Goal: Task Accomplishment & Management: Manage account settings

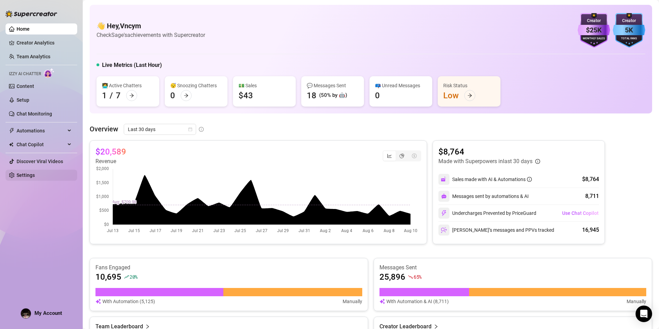
click at [35, 172] on link "Settings" at bounding box center [26, 175] width 18 height 6
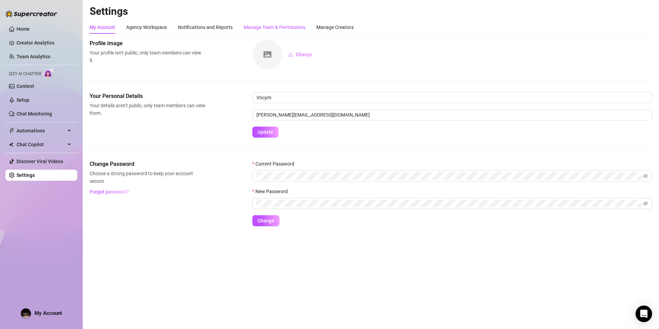
click at [282, 29] on div "Manage Team & Permissions" at bounding box center [275, 27] width 62 height 8
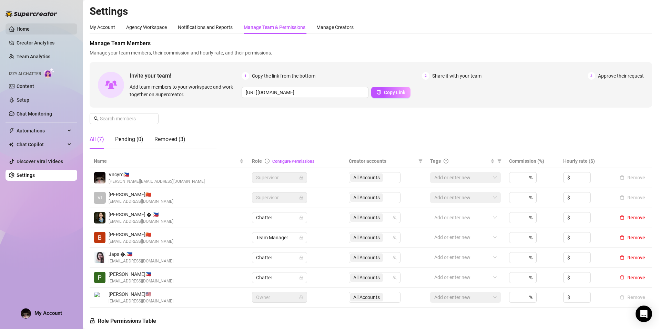
click at [30, 26] on link "Home" at bounding box center [23, 29] width 13 height 6
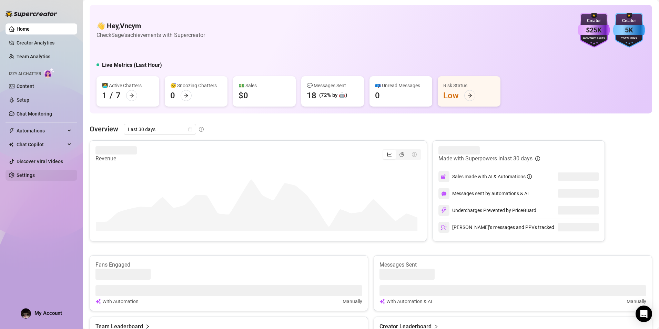
click at [22, 177] on link "Settings" at bounding box center [26, 175] width 18 height 6
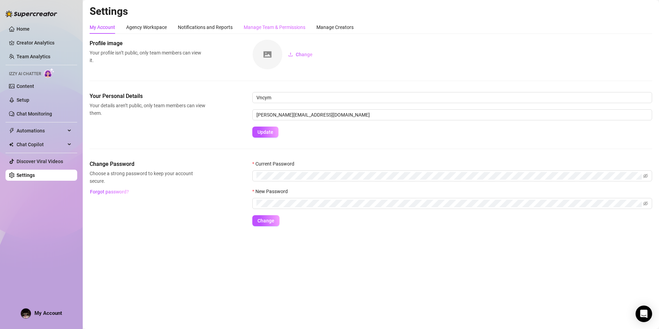
click at [266, 22] on div "Manage Team & Permissions" at bounding box center [275, 27] width 62 height 13
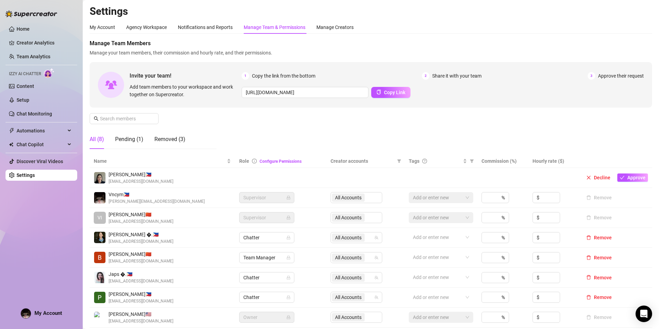
click at [99, 177] on img at bounding box center [99, 177] width 11 height 11
click at [627, 178] on span "Approve" at bounding box center [636, 178] width 18 height 6
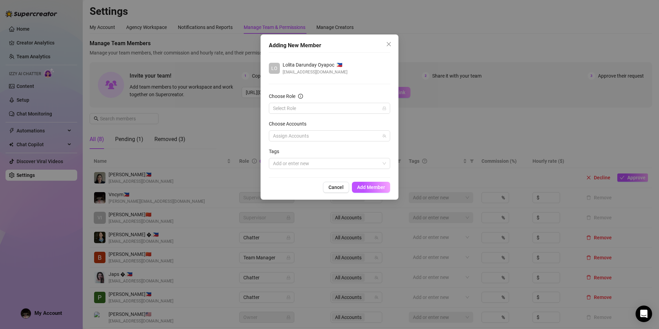
click at [323, 102] on div "Choose Role" at bounding box center [329, 97] width 121 height 10
click at [324, 106] on input "Choose Role" at bounding box center [326, 108] width 107 height 10
click at [304, 123] on div "Chatter" at bounding box center [329, 122] width 110 height 8
click at [315, 139] on div at bounding box center [325, 136] width 111 height 10
click at [312, 149] on div "Select all" at bounding box center [298, 150] width 30 height 8
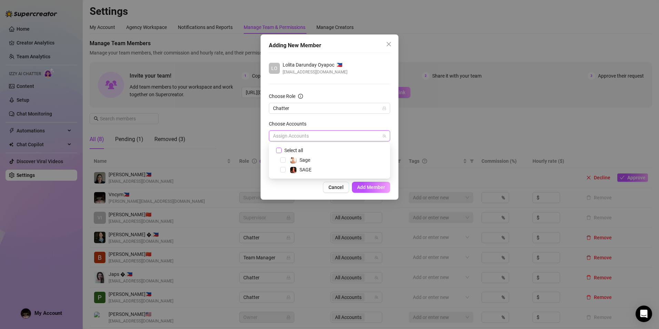
click at [281, 149] on span at bounding box center [279, 150] width 6 height 6
click at [281, 149] on input "Select all" at bounding box center [278, 149] width 5 height 5
checkbox input "true"
click at [365, 185] on span "Add Member" at bounding box center [371, 187] width 28 height 6
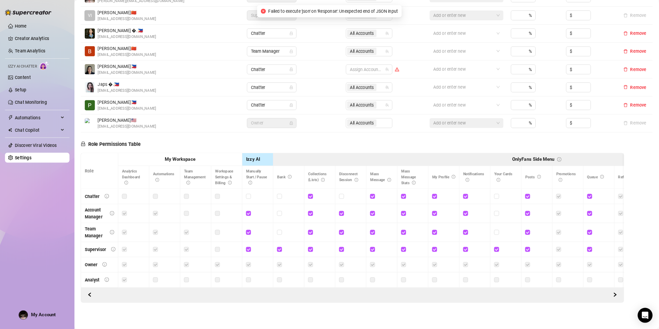
scroll to position [186, 0]
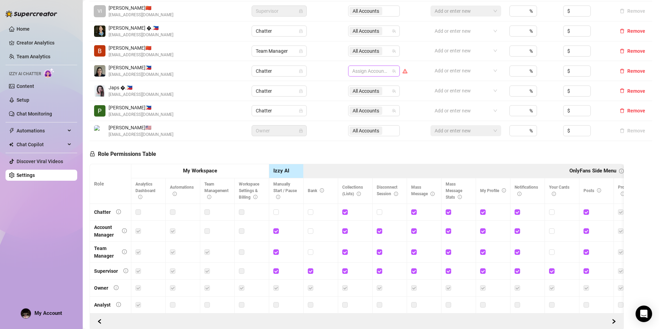
click at [385, 67] on div at bounding box center [370, 71] width 42 height 10
click at [358, 84] on input "Select all" at bounding box center [356, 86] width 6 height 6
checkbox input "true"
click at [436, 69] on div at bounding box center [462, 71] width 61 height 10
click at [411, 66] on td "All Accounts" at bounding box center [385, 71] width 82 height 20
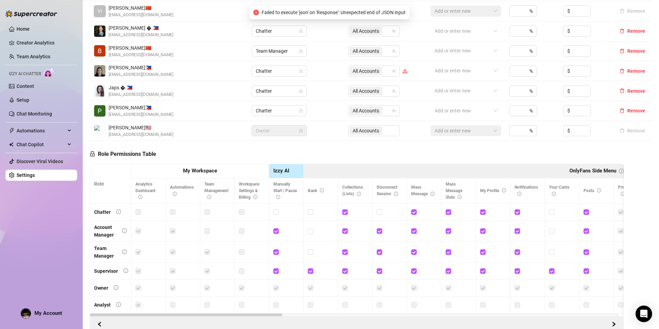
scroll to position [83, 0]
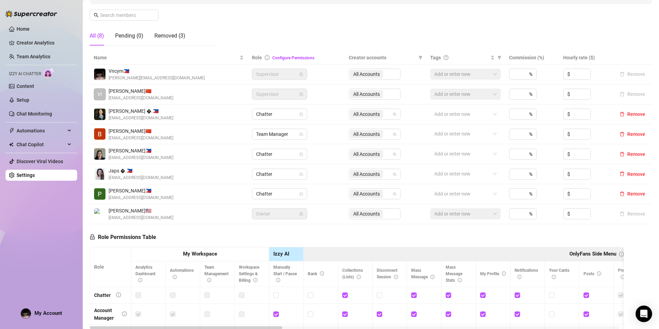
scroll to position [207, 0]
